Goal: Task Accomplishment & Management: Complete application form

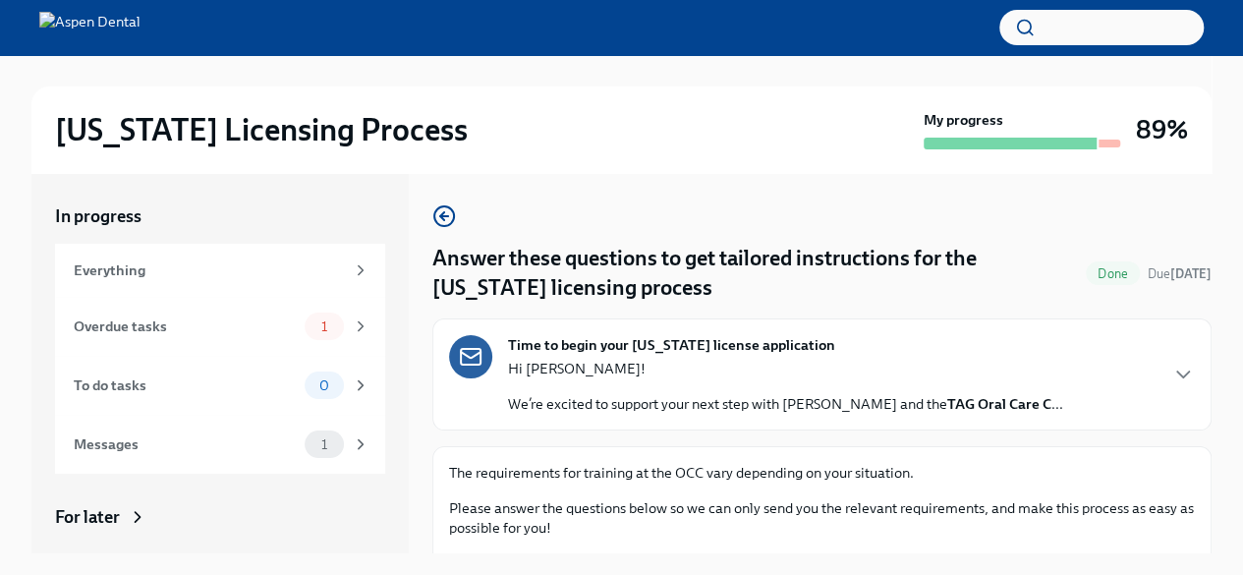
click at [217, 327] on div "Overdue tasks" at bounding box center [185, 326] width 223 height 22
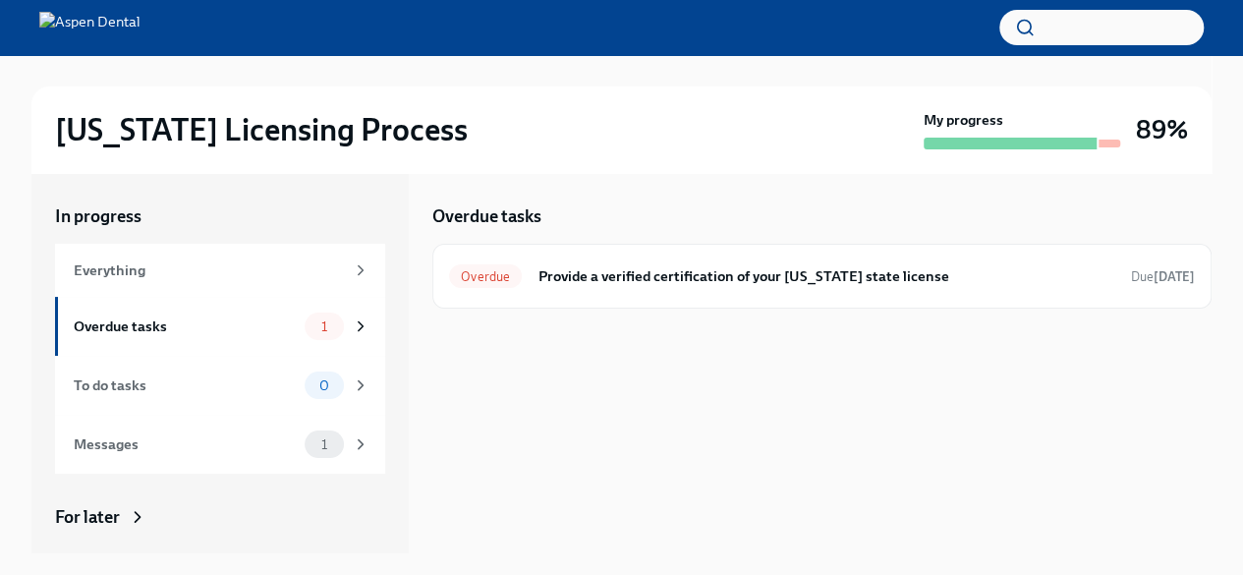
click at [821, 268] on h6 "Provide a verified certification of your [US_STATE] state license" at bounding box center [826, 276] width 578 height 22
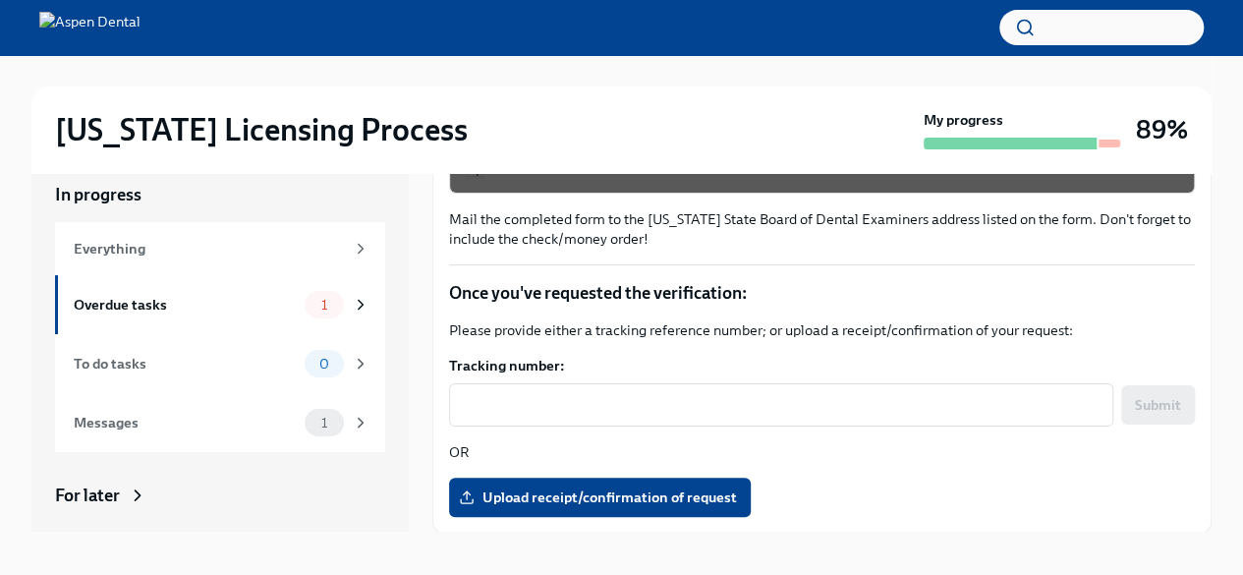
scroll to position [33, 0]
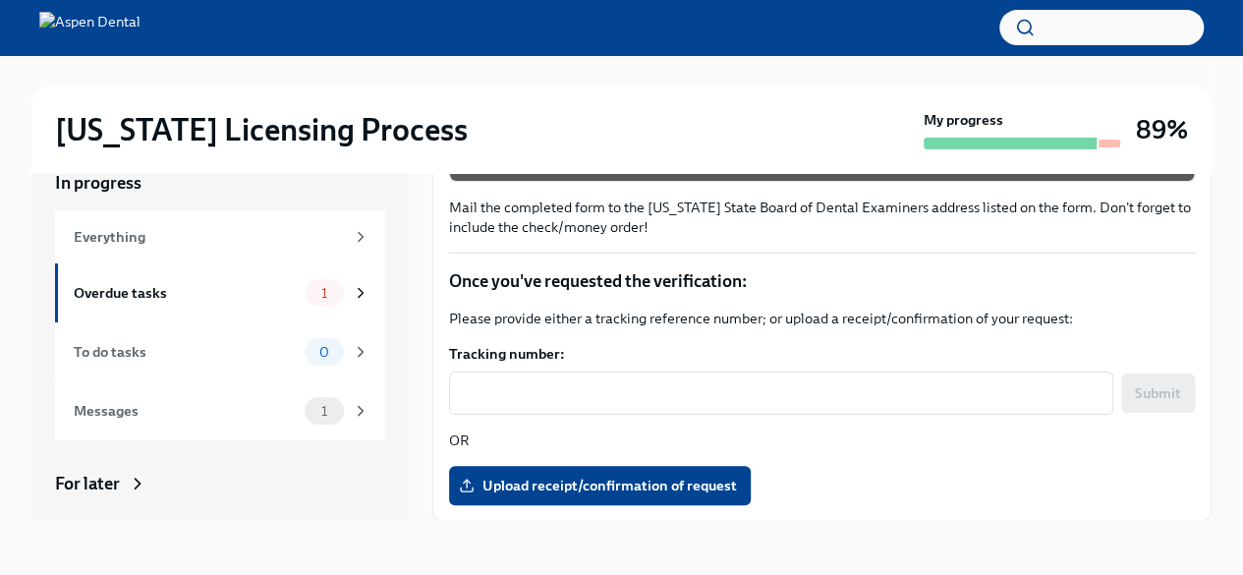
click at [632, 490] on span "Upload receipt/confirmation of request" at bounding box center [600, 486] width 274 height 20
click at [0, 0] on input "Upload receipt/confirmation of request" at bounding box center [0, 0] width 0 height 0
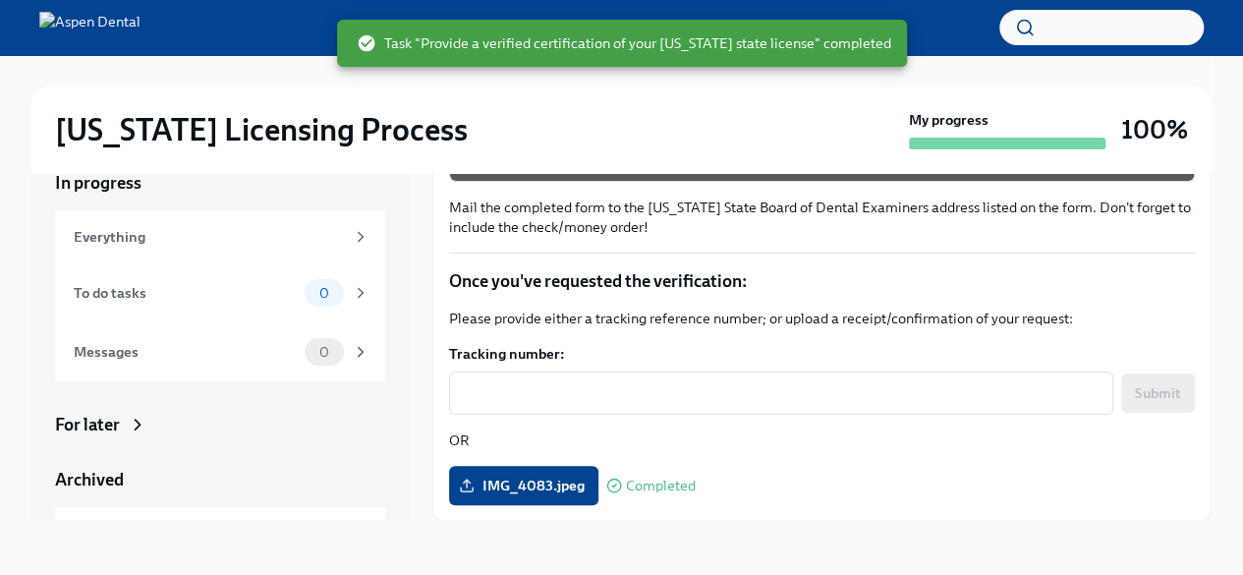
scroll to position [110, 0]
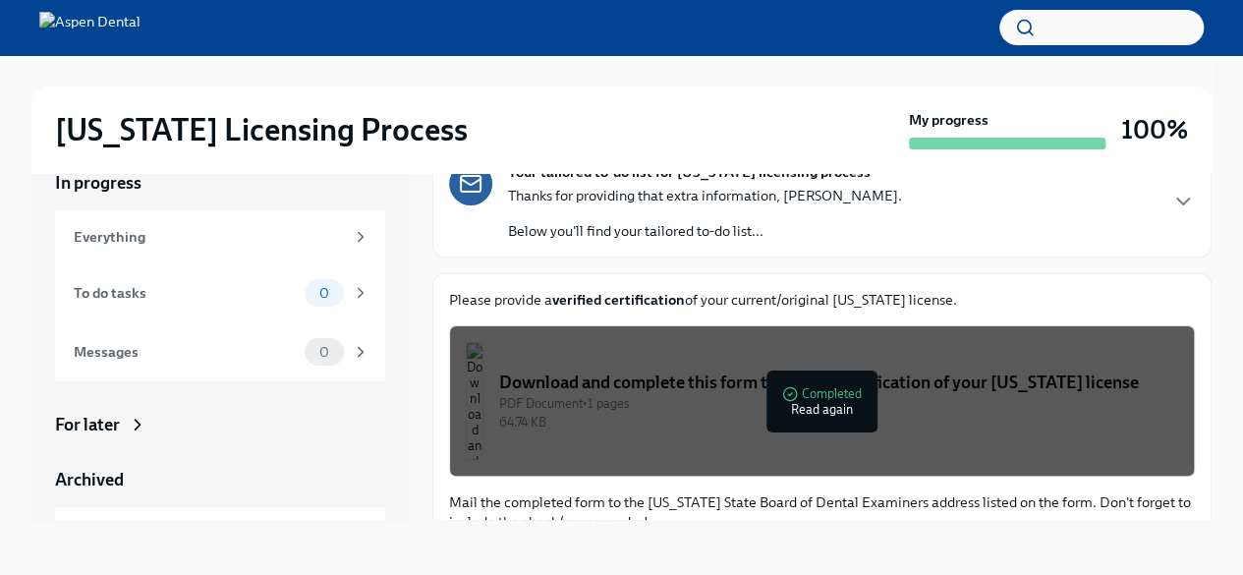
click at [187, 235] on div "Everything" at bounding box center [209, 237] width 270 height 22
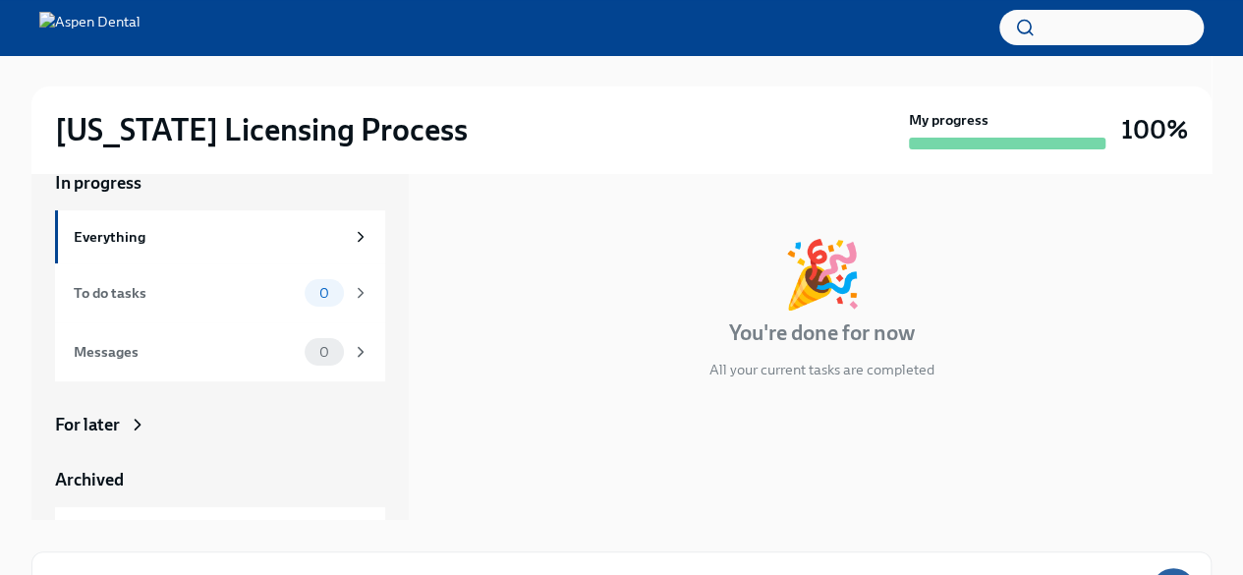
click at [198, 304] on div "To do tasks 0" at bounding box center [222, 293] width 296 height 28
click at [198, 341] on div "Messages" at bounding box center [185, 352] width 223 height 22
